Goal: Navigation & Orientation: Find specific page/section

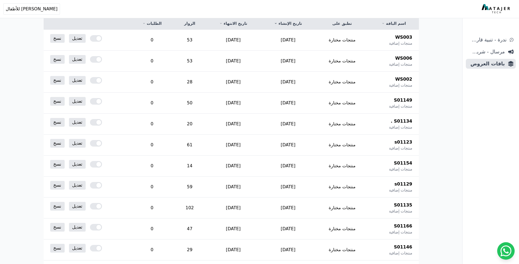
scroll to position [104, 0]
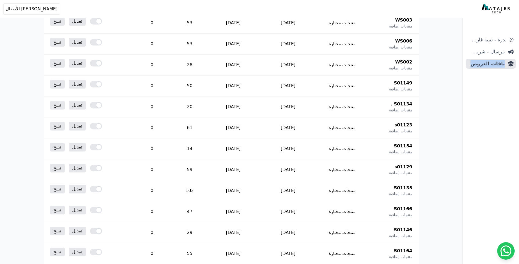
drag, startPoint x: 518, startPoint y: 119, endPoint x: 523, endPoint y: 173, distance: 54.3
click at [519, 173] on html "أهلاً بك! إذا كان لديك أي استفسار أو تحتاج مساعدة، لا تتردد في التواصل معنا Ope…" at bounding box center [259, 164] width 519 height 537
click at [474, 161] on div "ندرة - تنبية قارب علي النفاذ مرسال - شريط دعاية باقات العروض" at bounding box center [491, 149] width 56 height 229
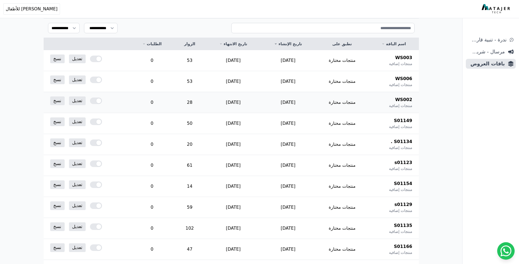
scroll to position [0, 0]
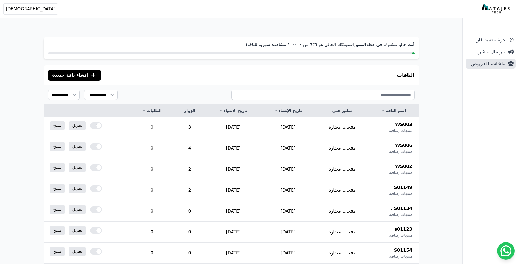
click at [466, 110] on div "ندرة - تنبية قارب علي النفاذ مرسال - شريط دعاية باقات العروض" at bounding box center [491, 149] width 56 height 229
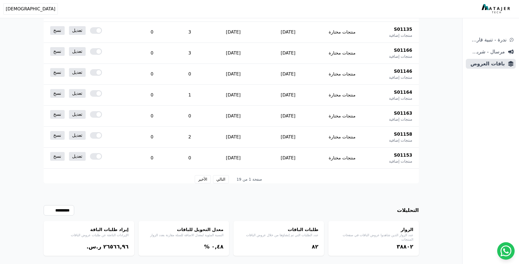
scroll to position [273, 0]
